Goal: Task Accomplishment & Management: Use online tool/utility

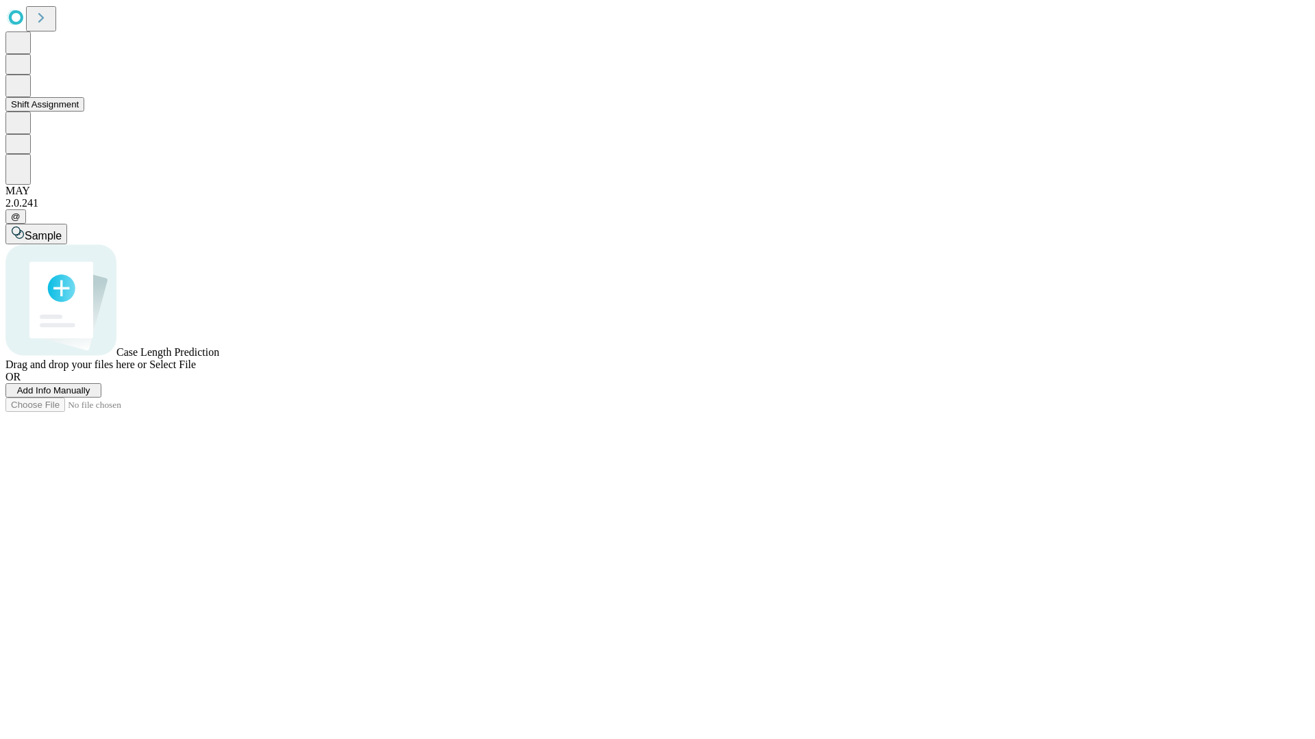
click at [84, 112] on button "Shift Assignment" at bounding box center [44, 104] width 79 height 14
